Goal: Task Accomplishment & Management: Use online tool/utility

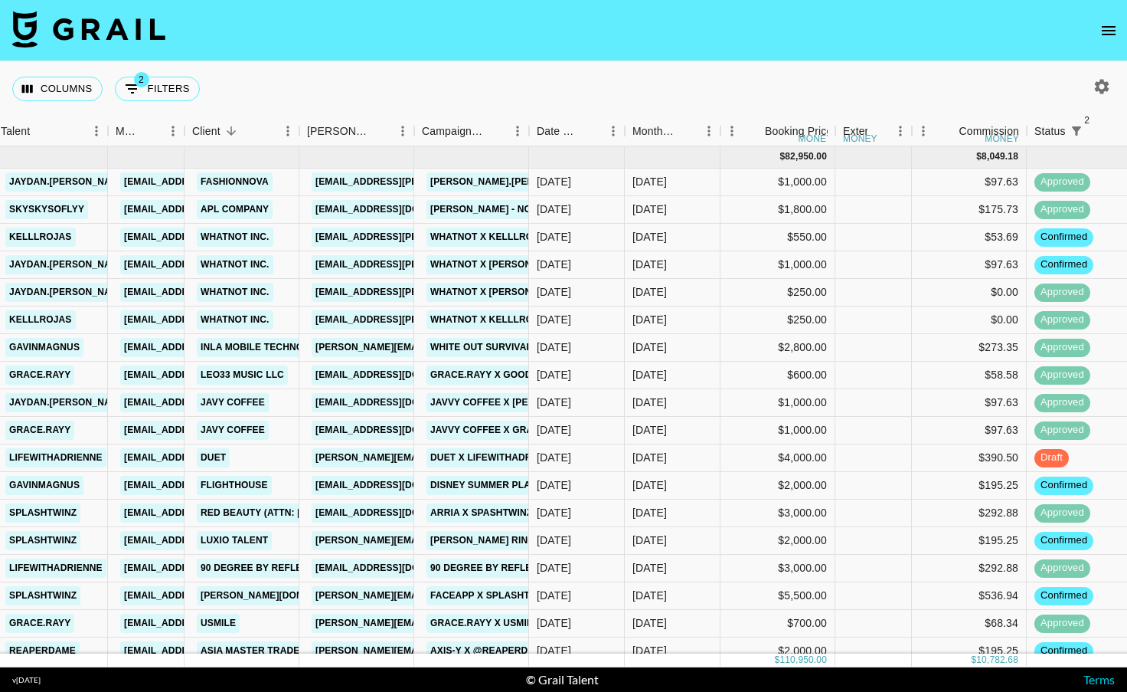
scroll to position [41, 133]
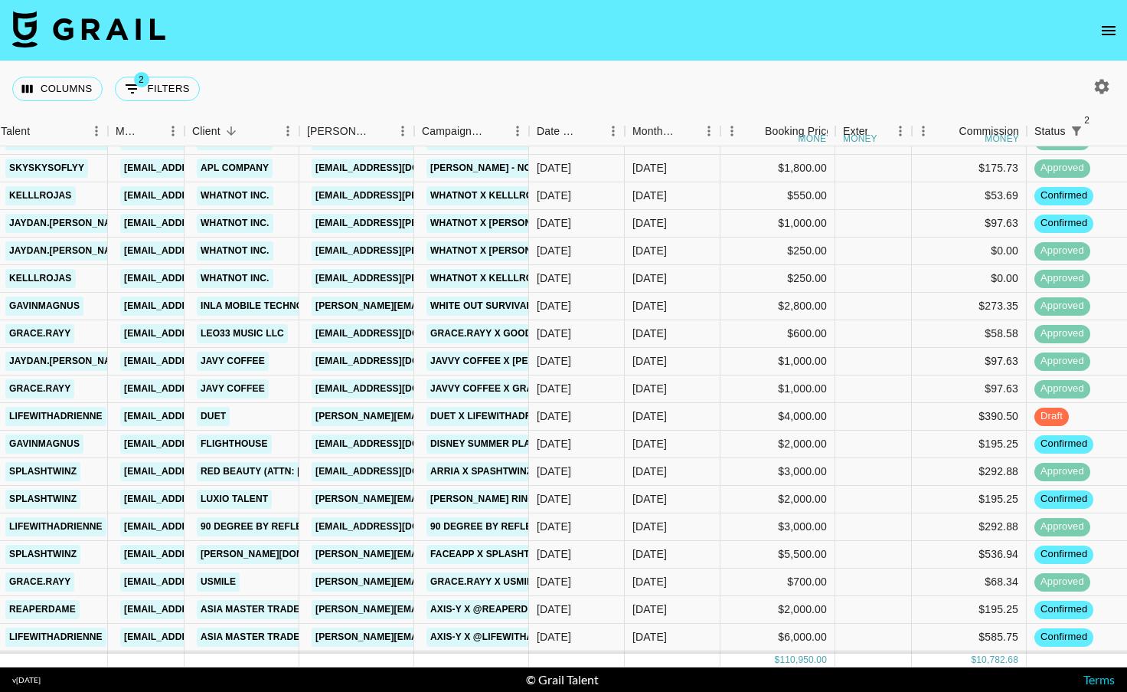
click at [1104, 86] on icon "button" at bounding box center [1102, 86] width 15 height 15
select select "[DATE]"
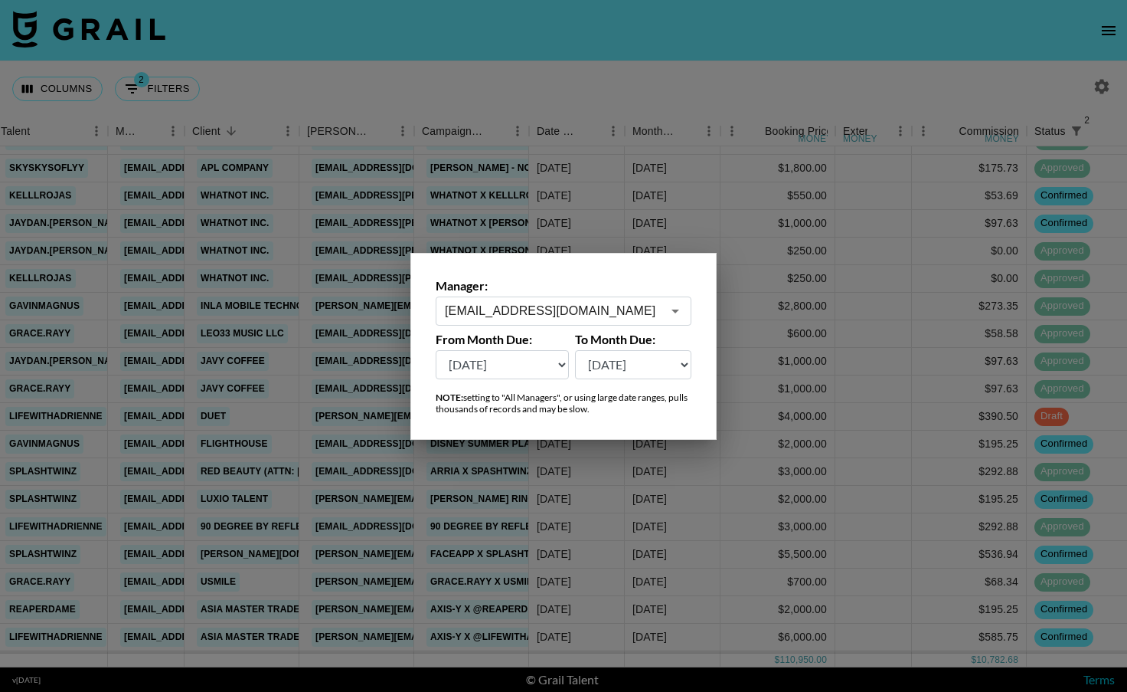
click at [676, 306] on icon "Open" at bounding box center [675, 311] width 18 height 18
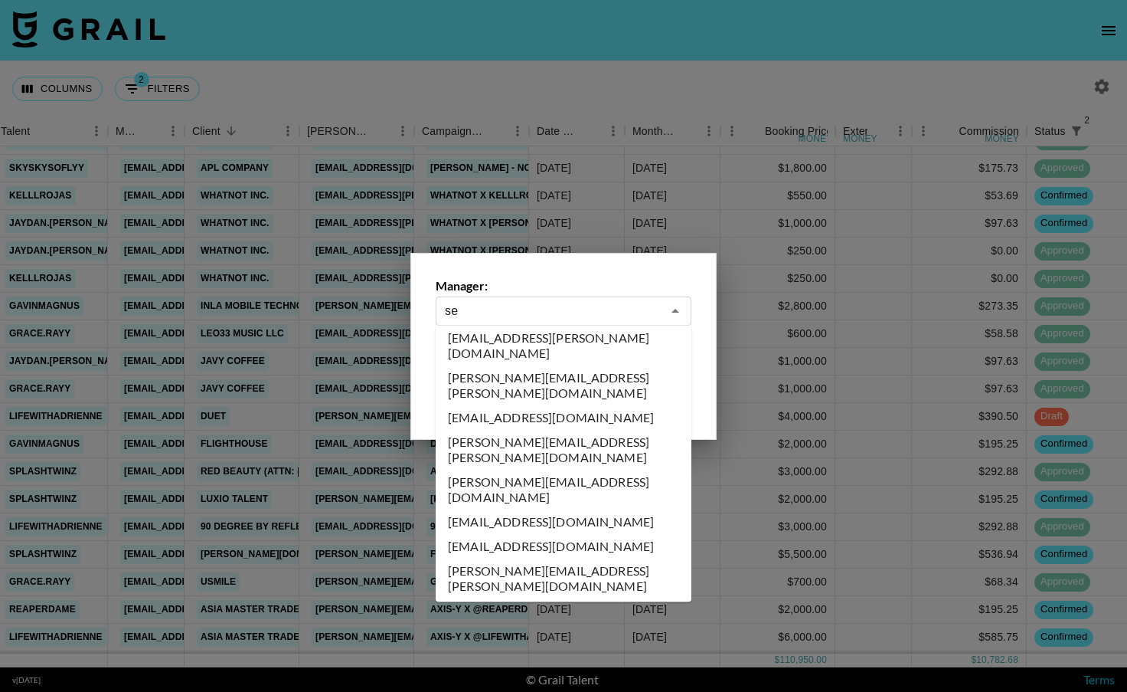
scroll to position [0, 0]
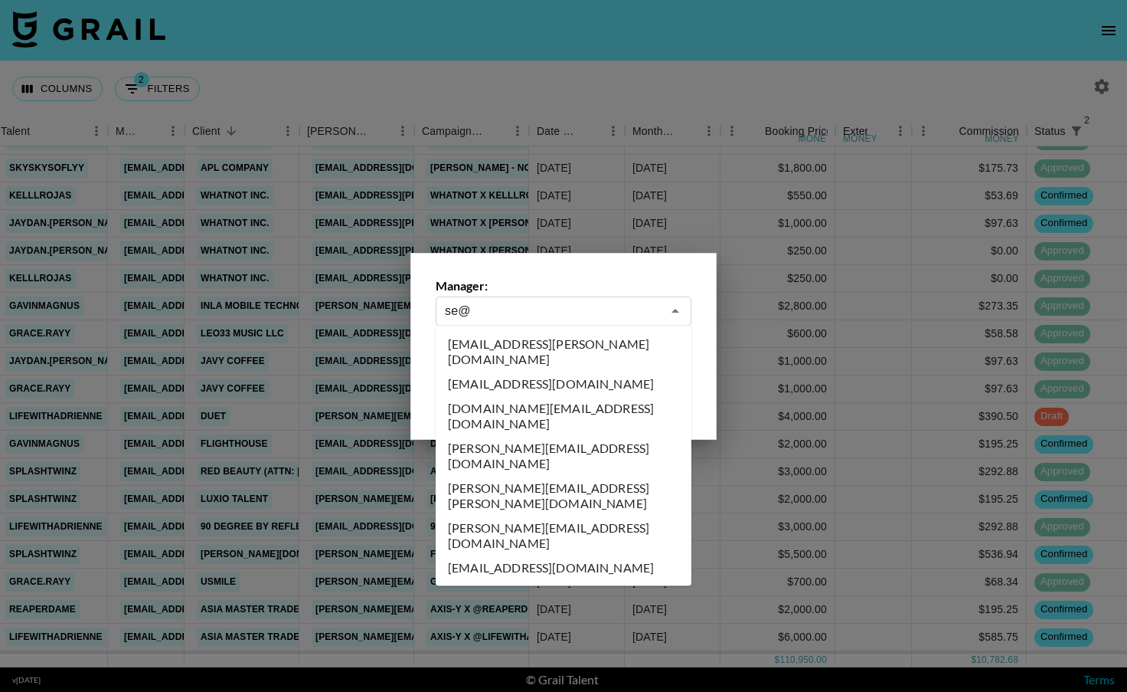
click at [490, 555] on li "[EMAIL_ADDRESS][DOMAIN_NAME]" at bounding box center [564, 567] width 256 height 25
type input "[EMAIL_ADDRESS][DOMAIN_NAME]"
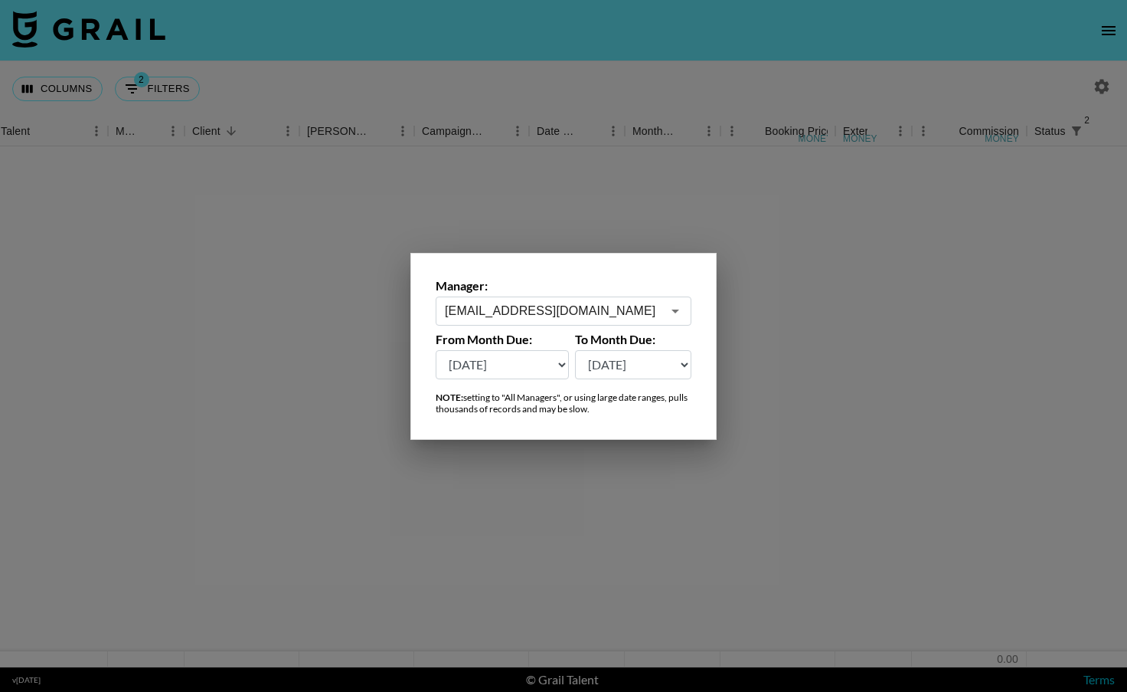
scroll to position [0, 133]
click at [543, 475] on div at bounding box center [563, 346] width 1127 height 692
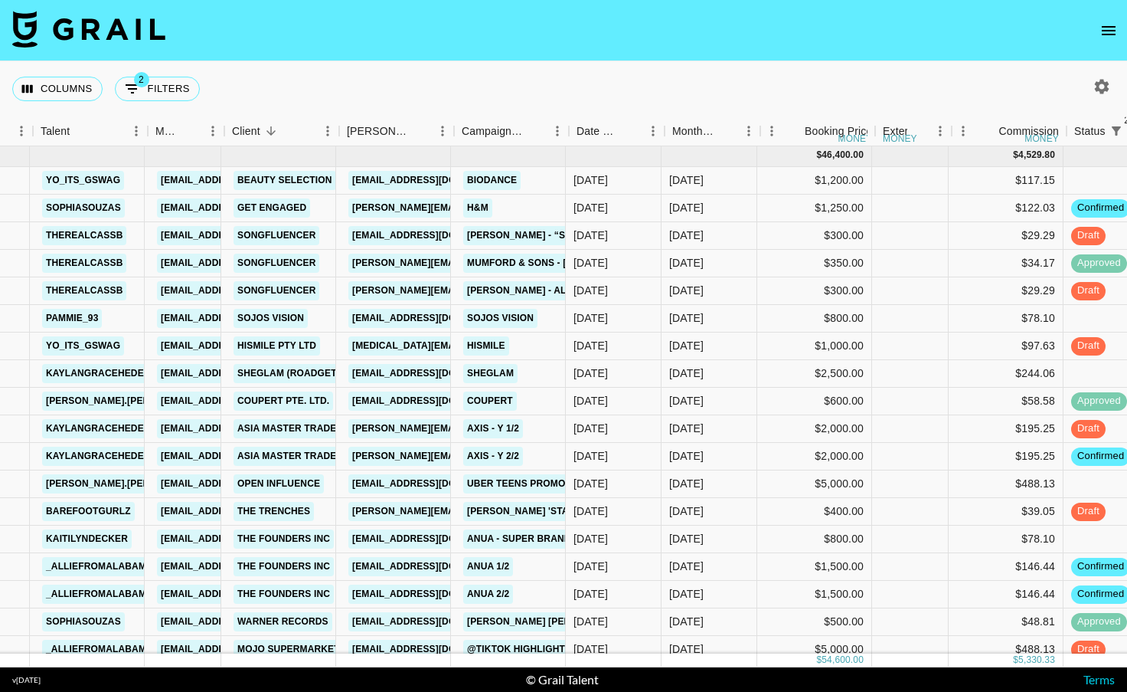
scroll to position [2, 93]
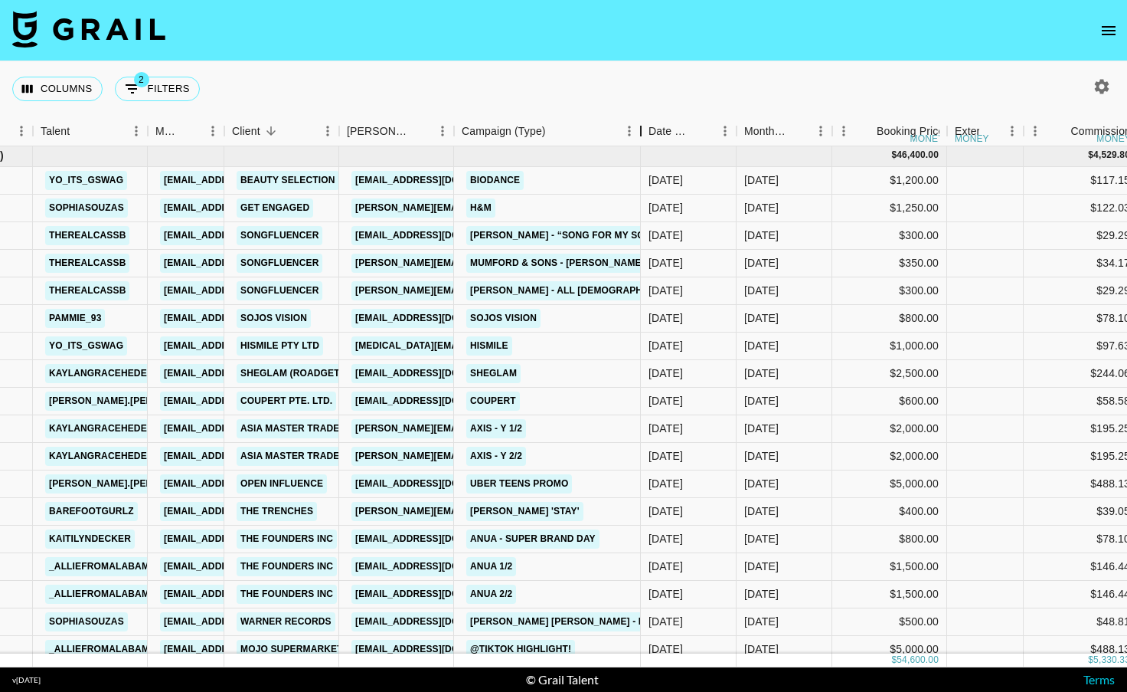
drag, startPoint x: 567, startPoint y: 126, endPoint x: 639, endPoint y: 130, distance: 72.1
click at [639, 130] on div "Campaign (Type)" at bounding box center [641, 131] width 18 height 30
click at [795, 300] on div "[DATE]" at bounding box center [785, 291] width 96 height 28
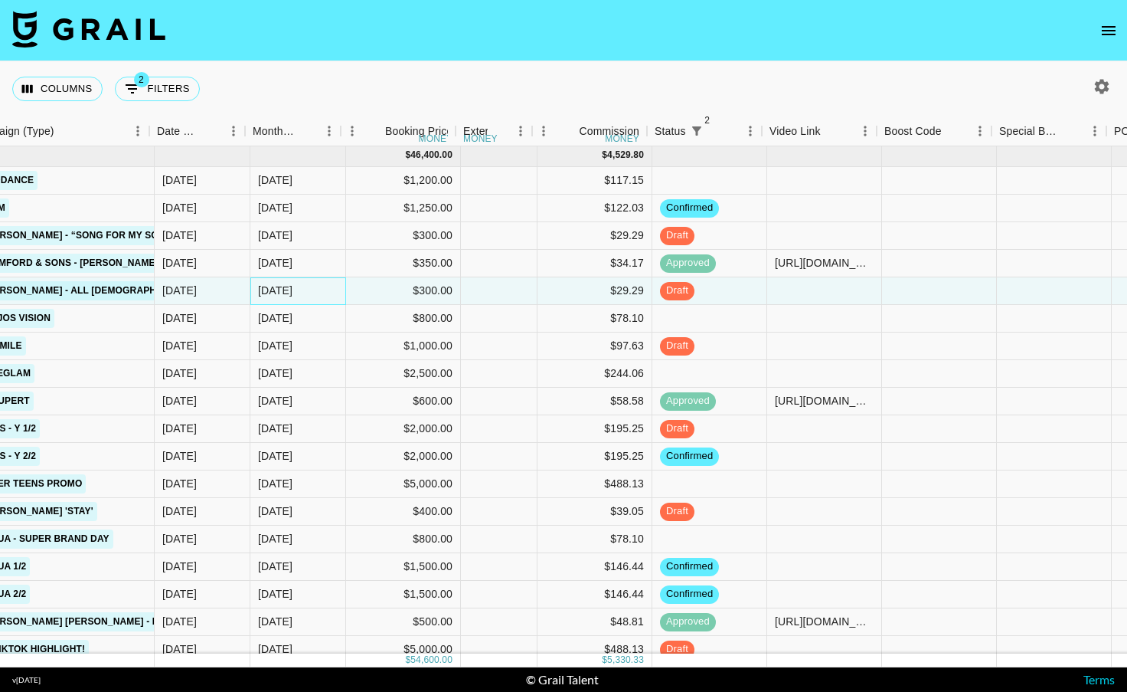
scroll to position [2, 590]
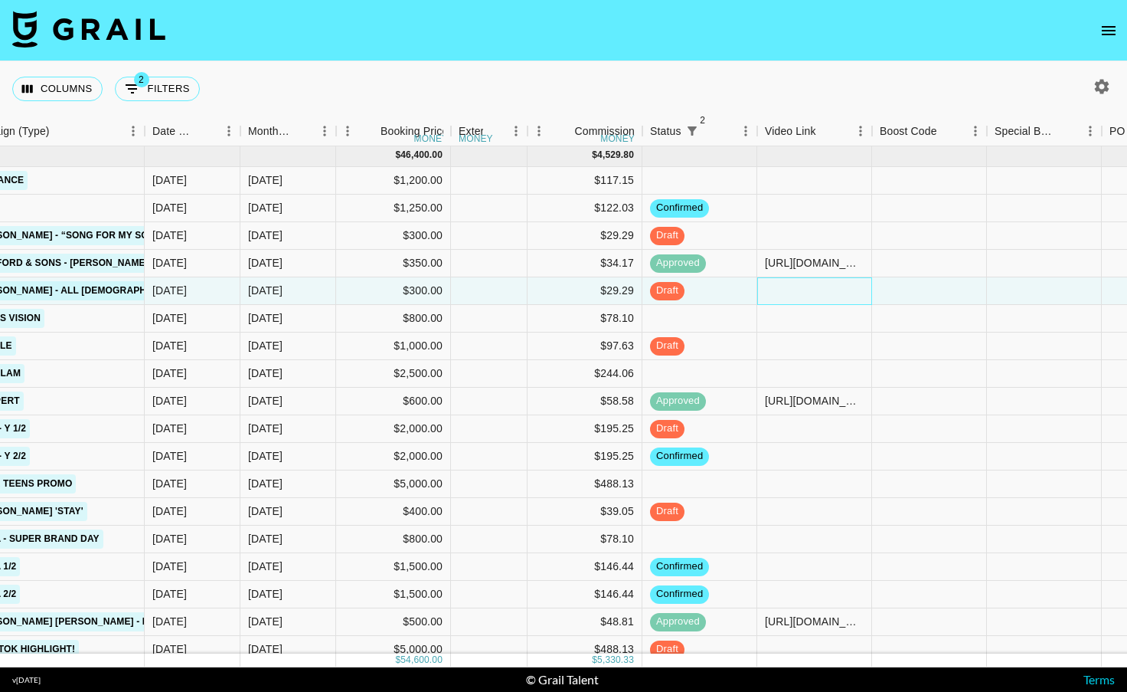
click at [815, 295] on div at bounding box center [814, 291] width 115 height 28
type input "[URL][DOMAIN_NAME]"
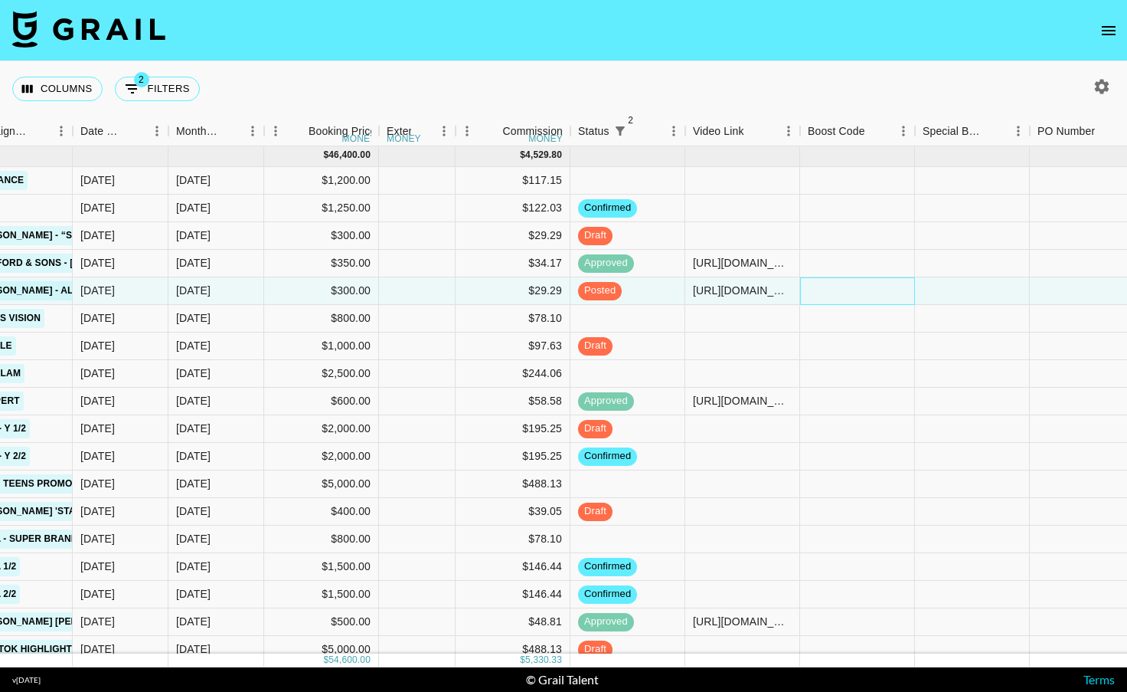
click at [845, 289] on div at bounding box center [857, 291] width 115 height 28
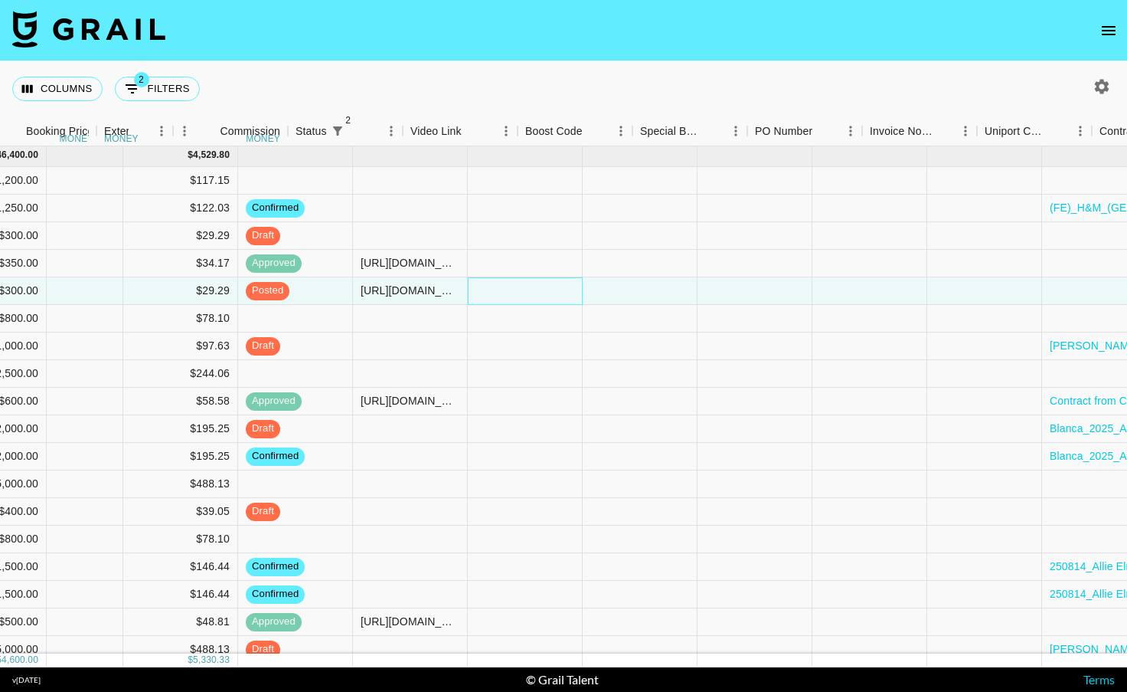
scroll to position [2, 1358]
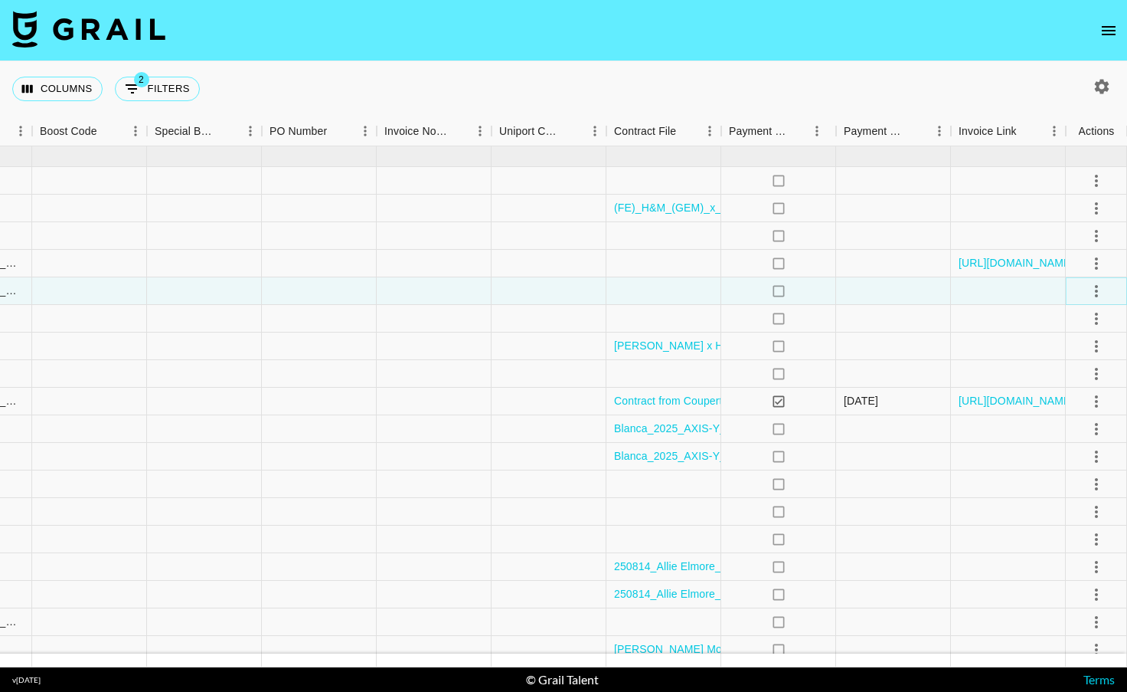
click at [1091, 283] on icon "select merge strategy" at bounding box center [1096, 291] width 18 height 18
click at [1056, 435] on div "Approve" at bounding box center [1063, 434] width 47 height 18
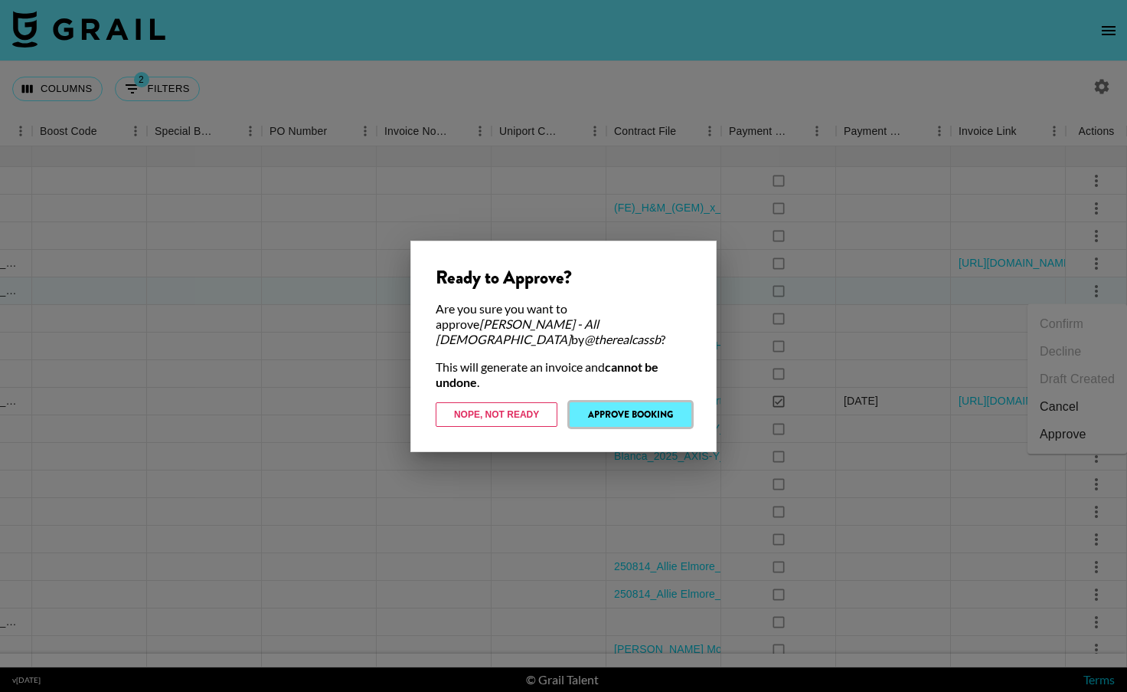
click at [605, 410] on button "Approve Booking" at bounding box center [631, 414] width 122 height 25
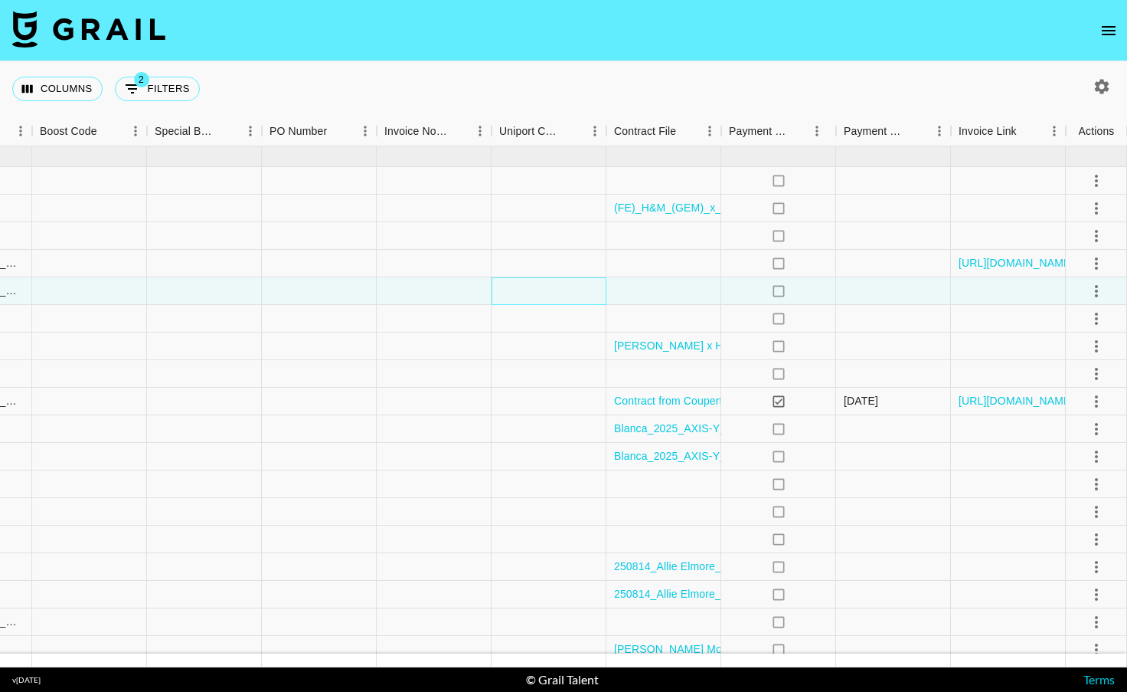
click at [535, 289] on div at bounding box center [549, 291] width 115 height 28
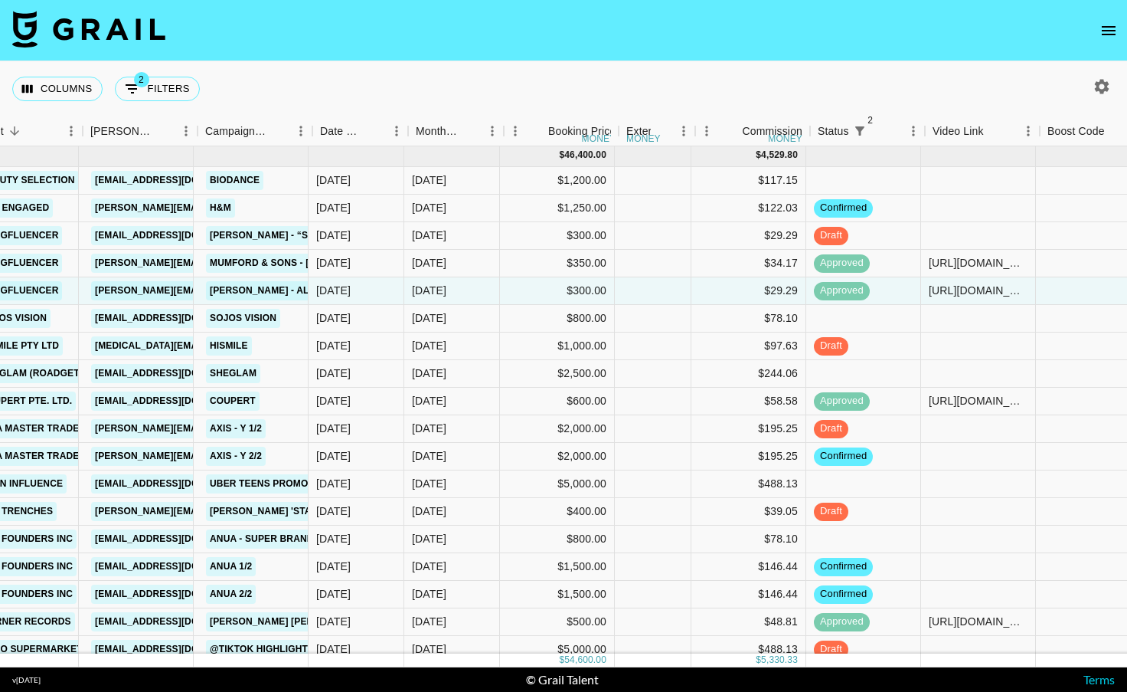
scroll to position [2, 350]
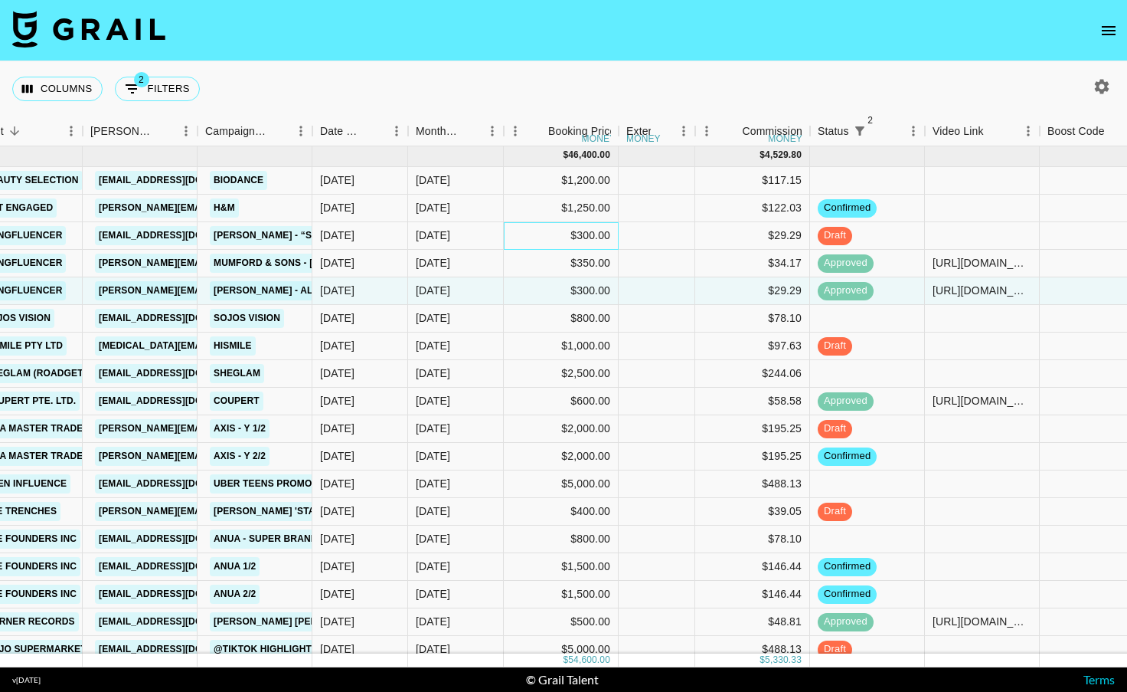
click at [551, 236] on div "$300.00" at bounding box center [561, 236] width 115 height 28
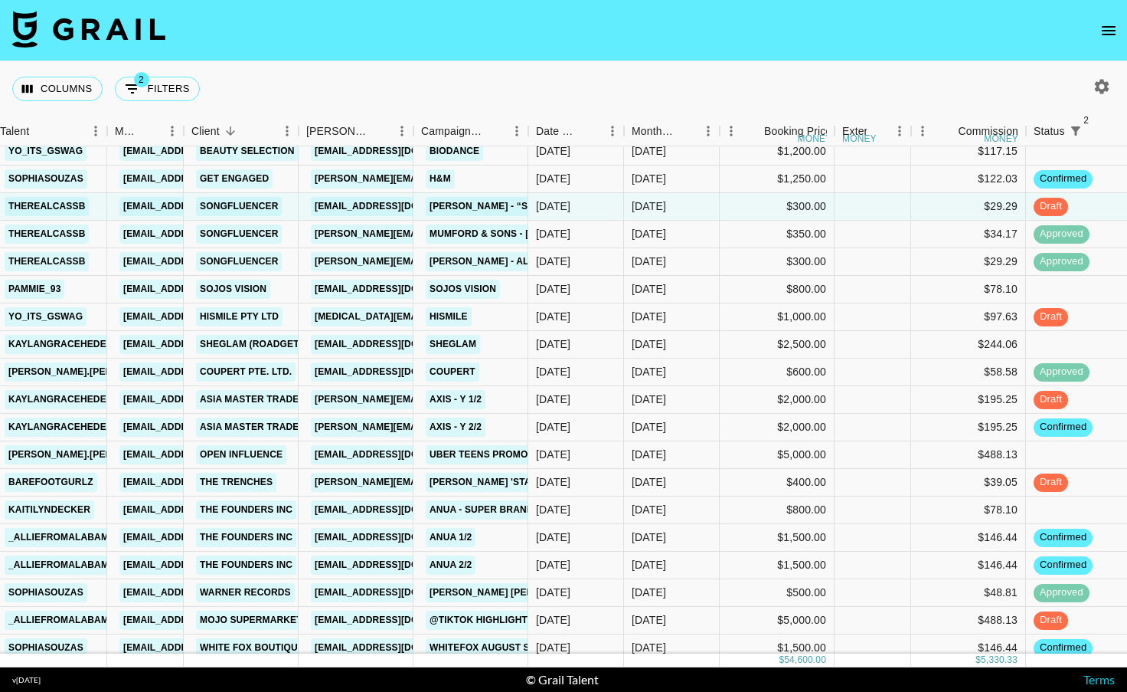
scroll to position [26, 134]
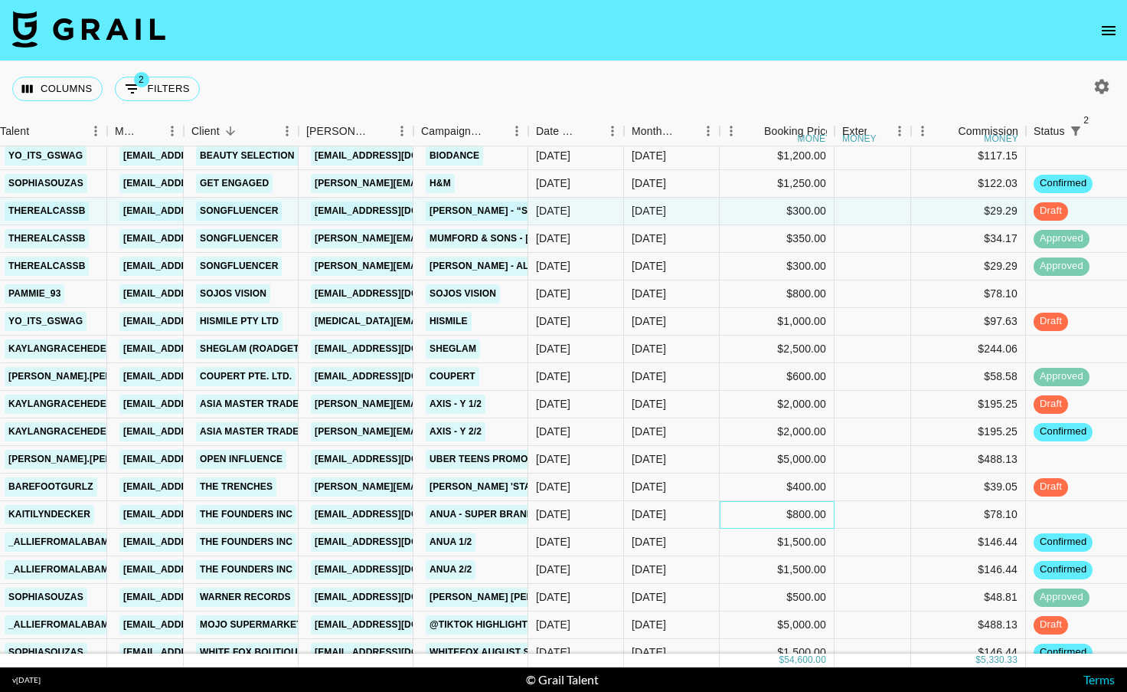
click at [748, 512] on div "$800.00" at bounding box center [777, 515] width 115 height 28
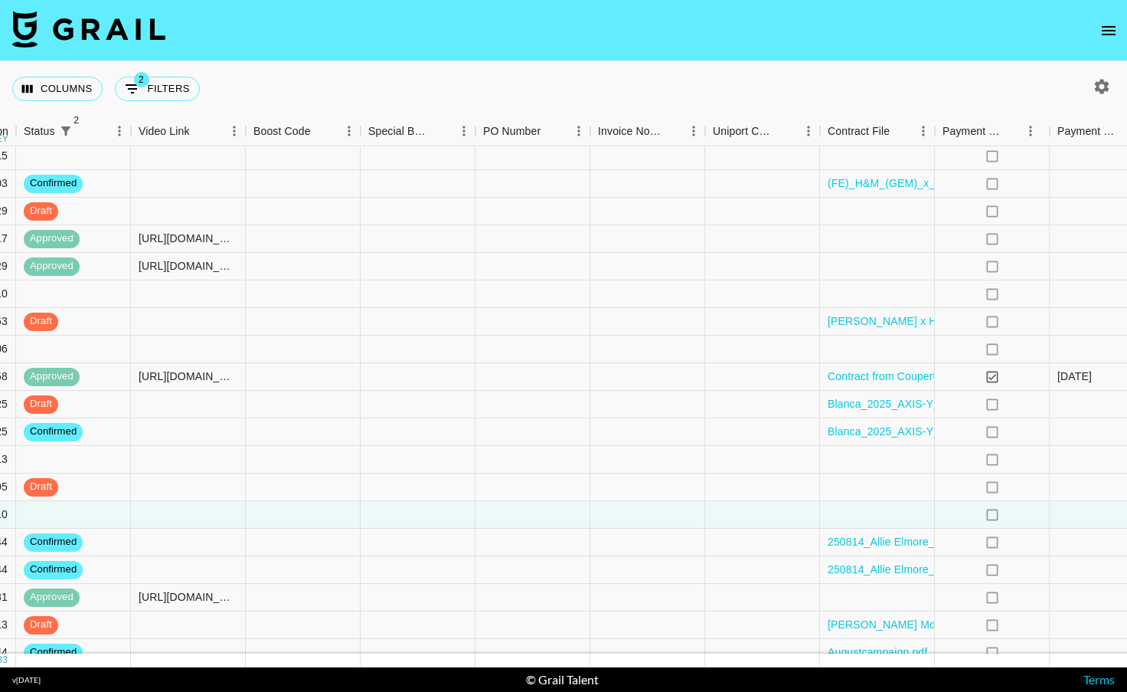
scroll to position [26, 1147]
